Goal: Information Seeking & Learning: Learn about a topic

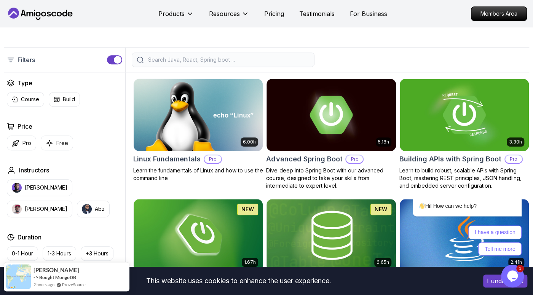
scroll to position [201, 0]
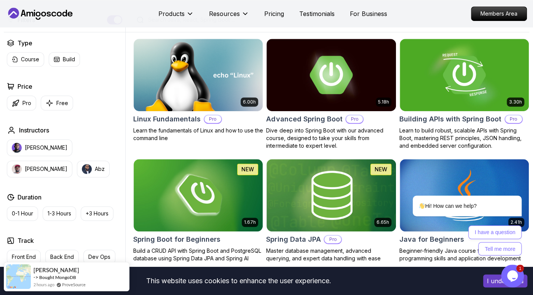
click at [236, 8] on div "Resources Resources Team Meet our awesome team members Blog The latest industry…" at bounding box center [229, 13] width 40 height 15
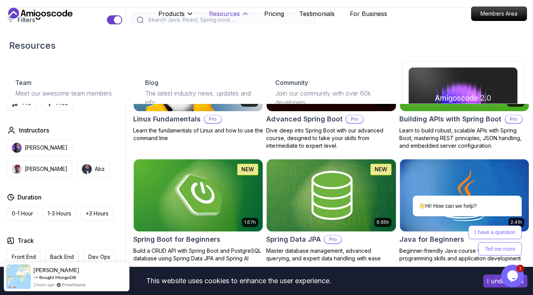
click at [242, 10] on button "Resources" at bounding box center [229, 16] width 40 height 15
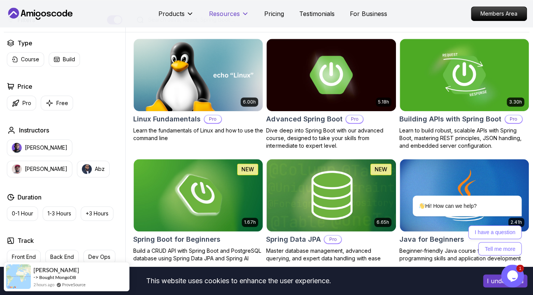
click at [242, 10] on button "Resources" at bounding box center [229, 16] width 40 height 15
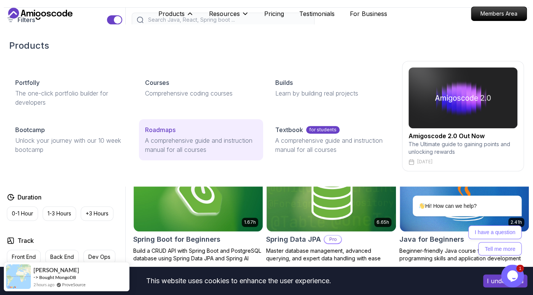
click at [229, 142] on p "A comprehensive guide and instruction manual for all courses" at bounding box center [201, 145] width 112 height 18
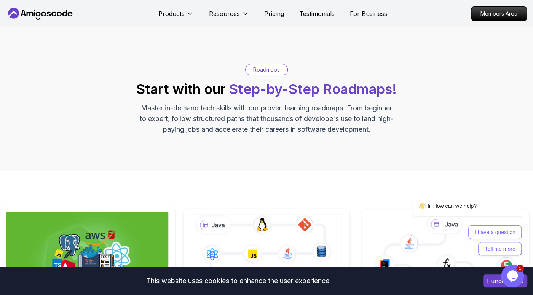
click at [113, 213] on img at bounding box center [87, 256] width 162 height 86
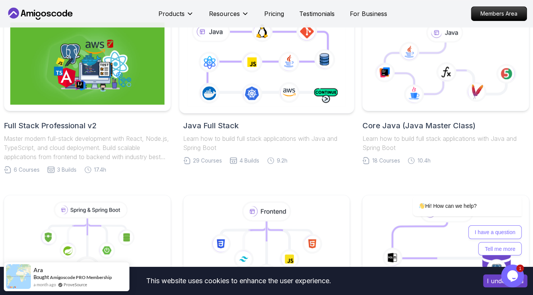
scroll to position [160, 0]
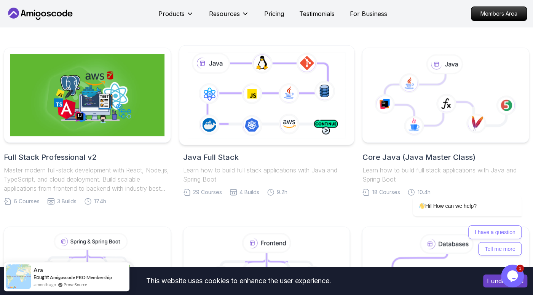
click at [285, 136] on icon at bounding box center [266, 95] width 161 height 90
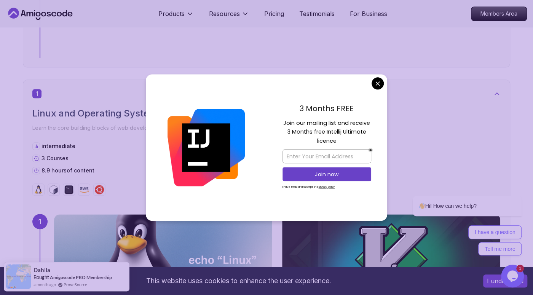
scroll to position [361, 0]
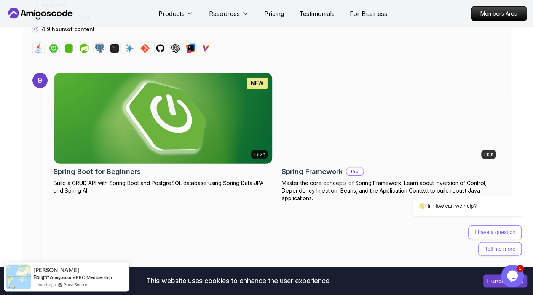
scroll to position [2850, 0]
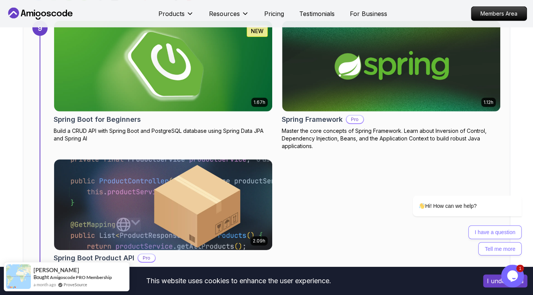
click at [520, 275] on div "Opens Chat This icon Opens the chat window." at bounding box center [512, 276] width 23 height 12
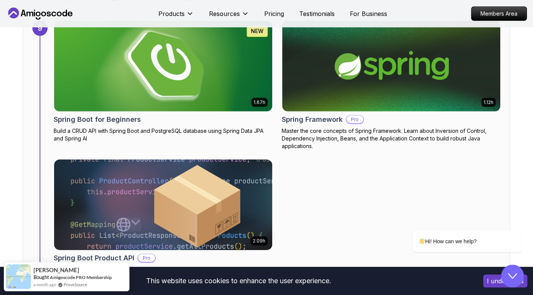
scroll to position [0, 0]
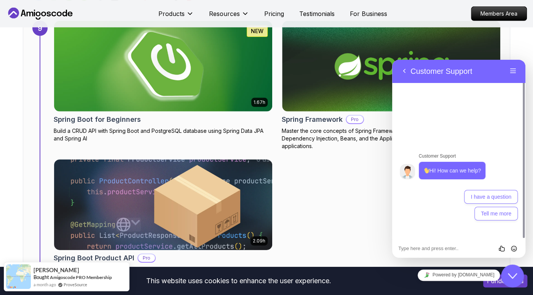
click at [342, 225] on div "1.67h NEW Spring Boot for Beginners Build a CRUD API with Spring Boot and Postg…" at bounding box center [277, 147] width 447 height 253
